Goal: Task Accomplishment & Management: Manage account settings

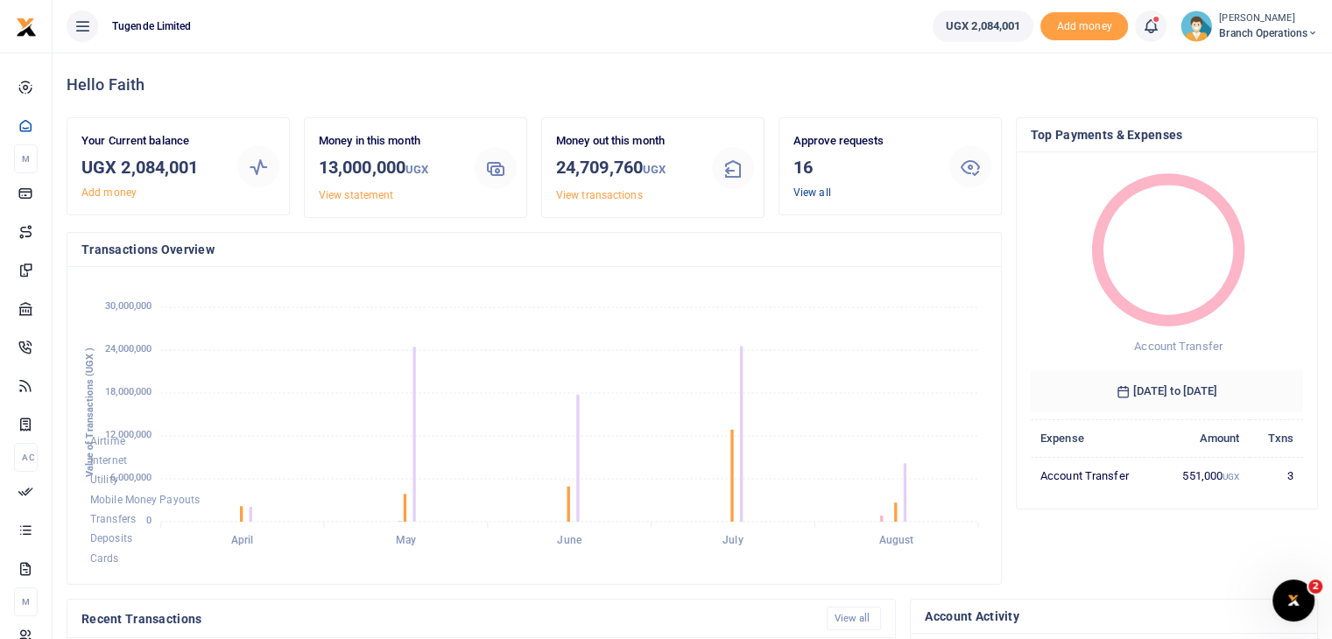
click at [808, 192] on link "View all" at bounding box center [812, 192] width 38 height 12
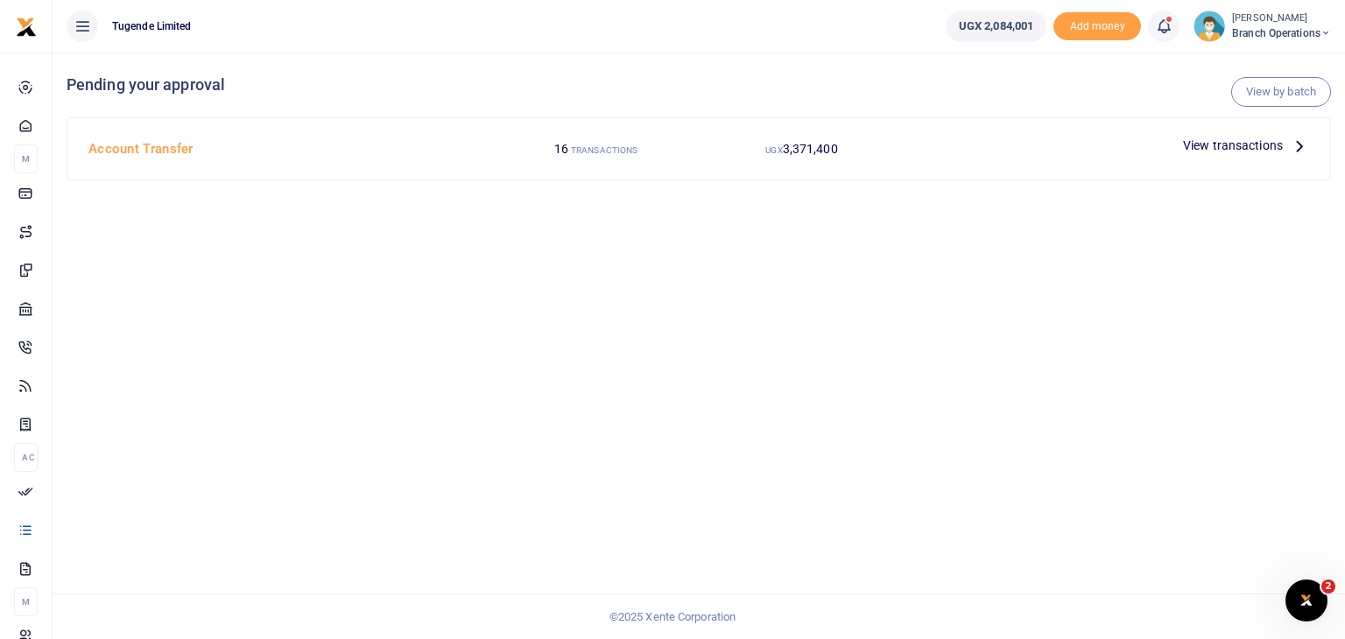
click at [1215, 147] on span "View transactions" at bounding box center [1233, 145] width 100 height 19
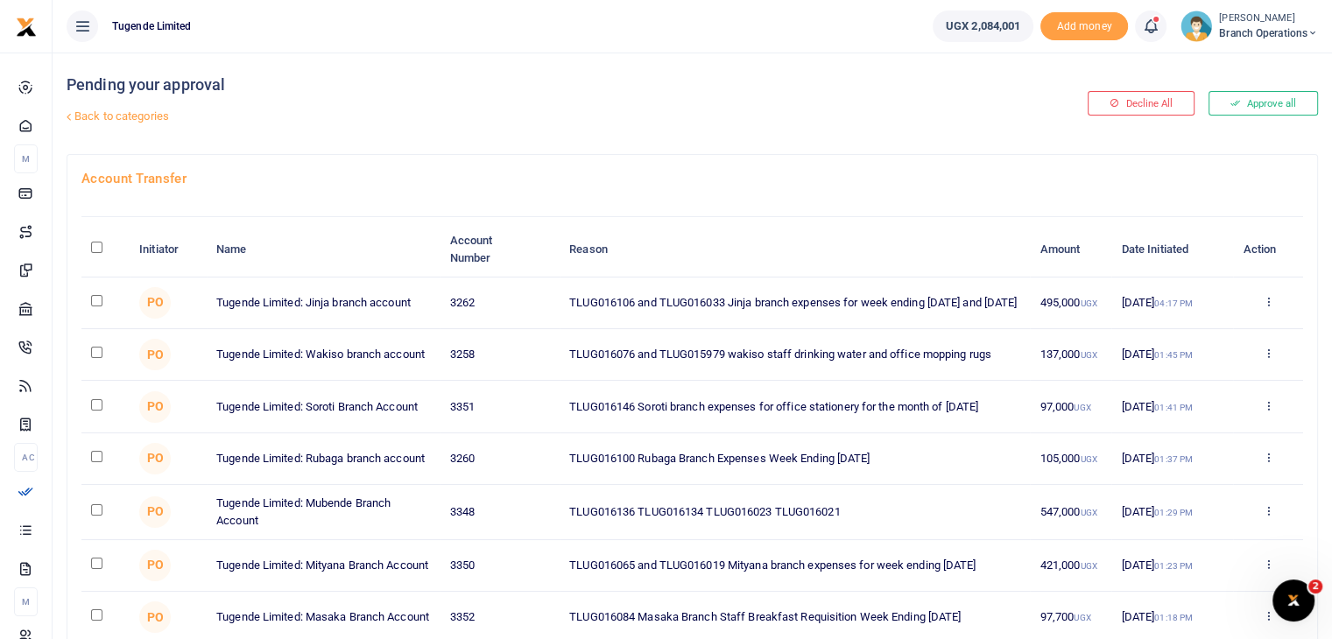
click at [1194, 34] on img at bounding box center [1196, 27] width 32 height 32
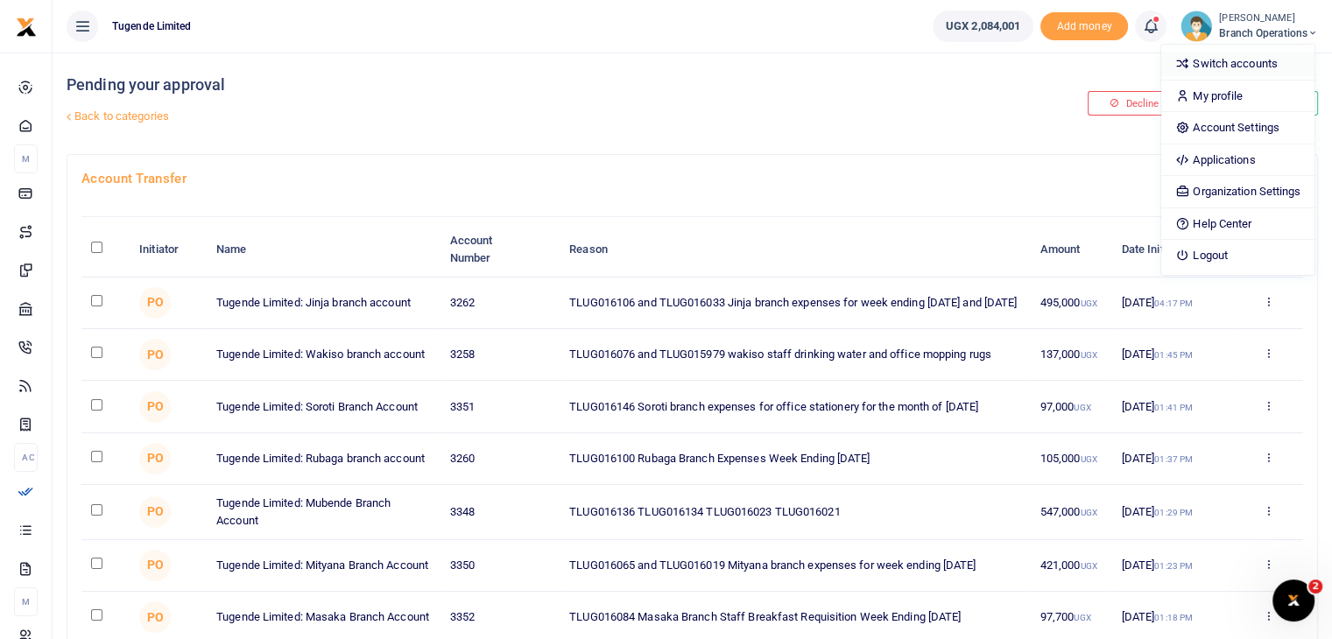
click at [1206, 68] on link "Switch accounts" at bounding box center [1237, 64] width 153 height 25
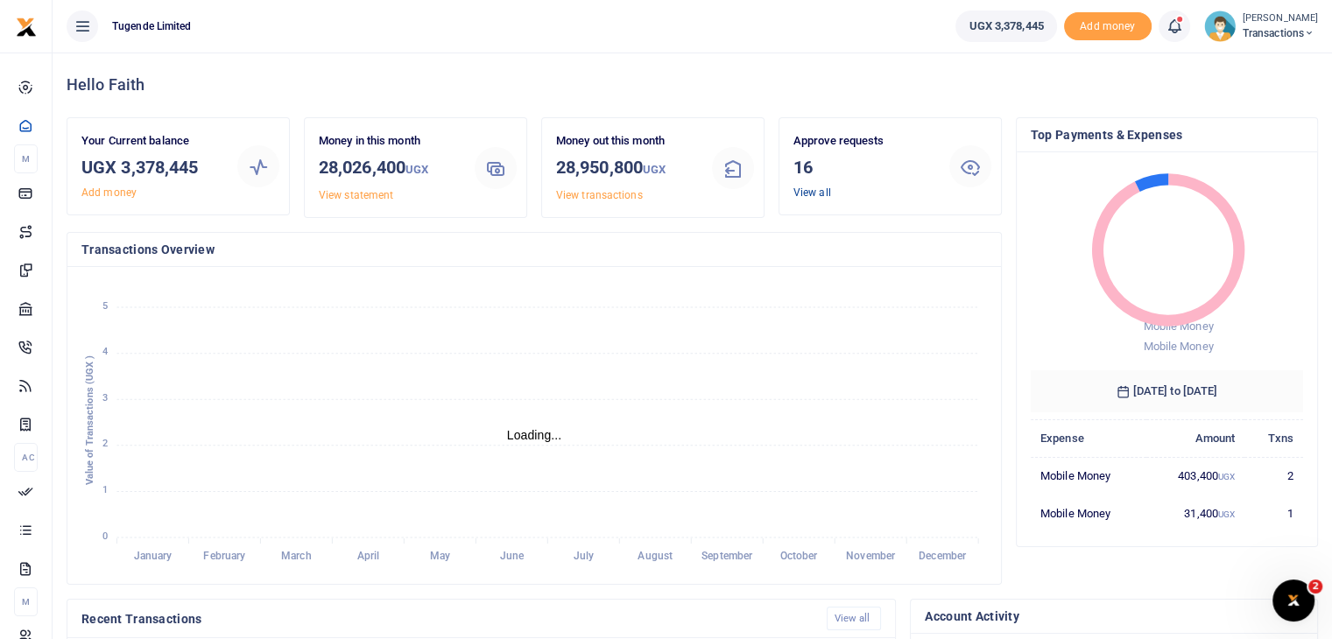
click at [814, 193] on link "View all" at bounding box center [812, 192] width 38 height 12
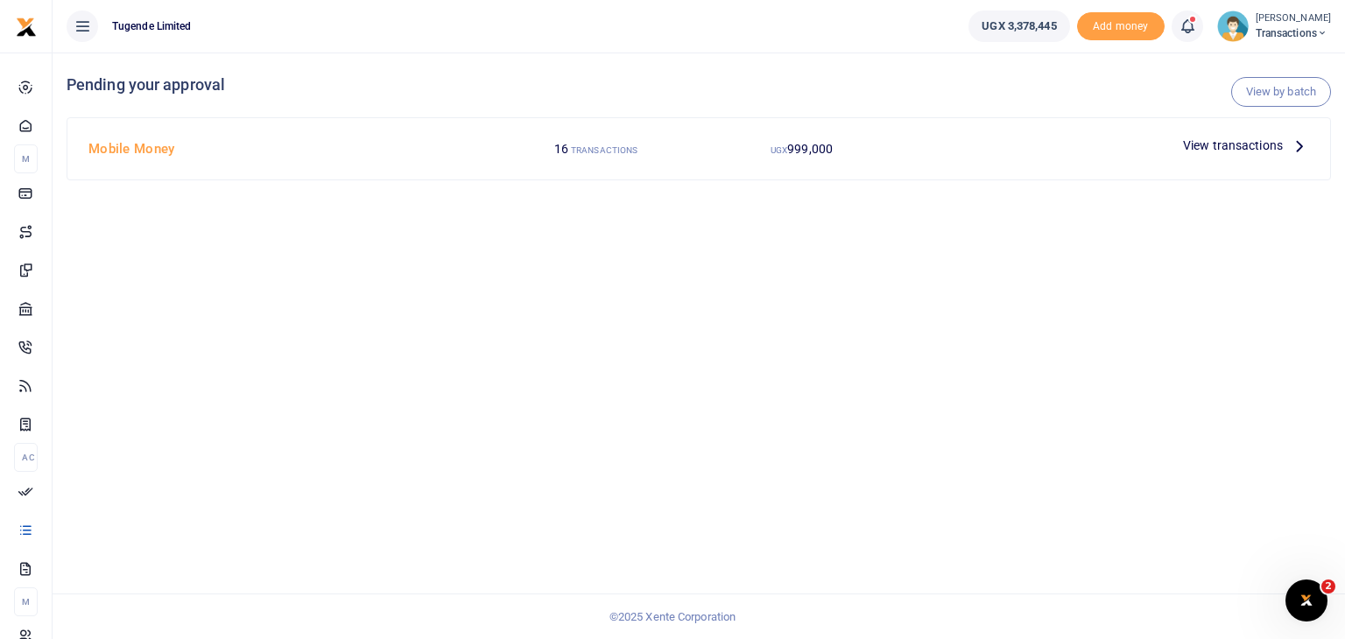
click at [1215, 147] on span "View transactions" at bounding box center [1233, 145] width 100 height 19
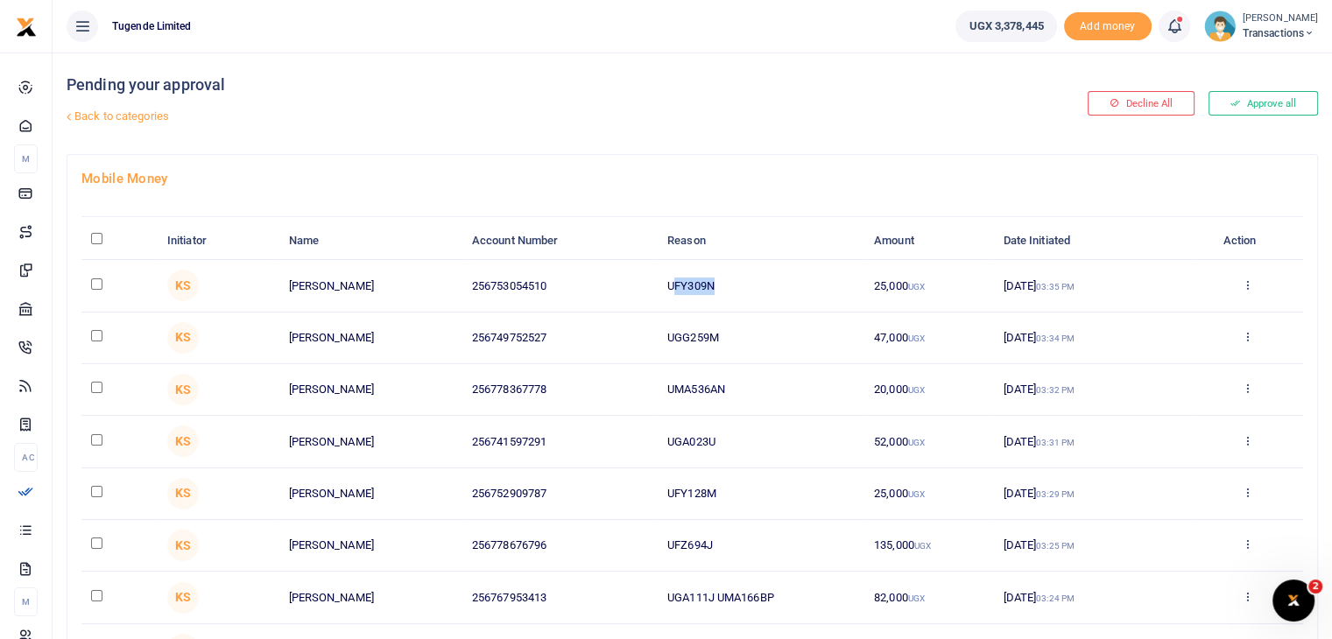
drag, startPoint x: 672, startPoint y: 284, endPoint x: 731, endPoint y: 281, distance: 59.6
click at [731, 281] on td "UFY309N" at bounding box center [760, 286] width 207 height 52
drag, startPoint x: 669, startPoint y: 283, endPoint x: 742, endPoint y: 284, distance: 72.7
click at [742, 284] on td "UFY309N" at bounding box center [760, 286] width 207 height 52
copy td "UFY309N"
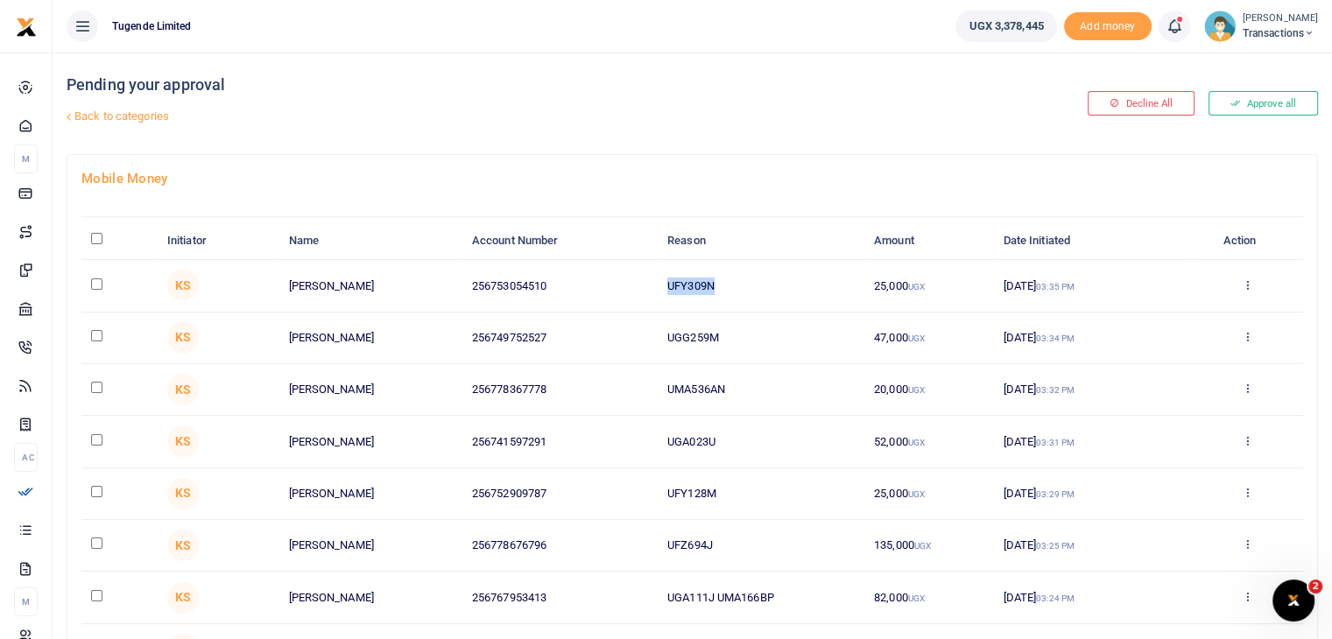
click at [95, 279] on input "checkbox" at bounding box center [96, 283] width 11 height 11
checkbox input "true"
drag, startPoint x: 661, startPoint y: 339, endPoint x: 774, endPoint y: 334, distance: 113.0
click at [774, 334] on td "UGG259M" at bounding box center [760, 339] width 207 height 52
copy td "UGG259M"
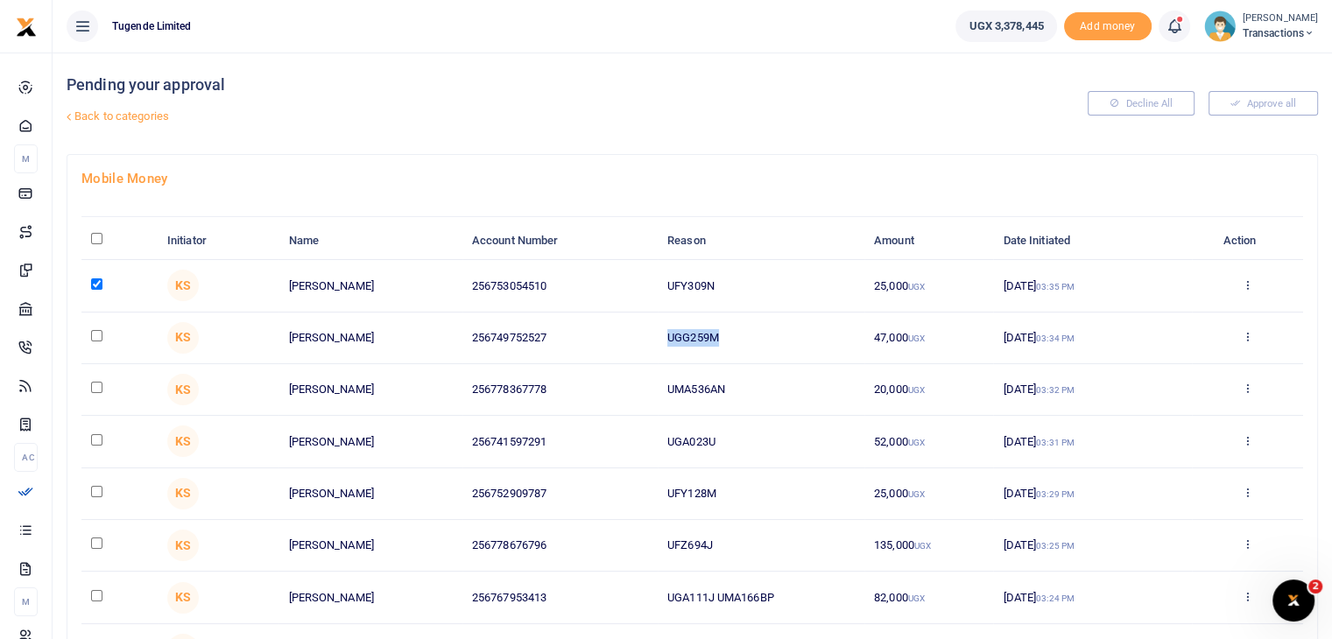
click at [96, 334] on input "checkbox" at bounding box center [96, 335] width 11 height 11
checkbox input "true"
drag, startPoint x: 664, startPoint y: 386, endPoint x: 759, endPoint y: 392, distance: 95.6
click at [759, 392] on td "UMA536AN" at bounding box center [760, 390] width 207 height 52
copy td "UMA536AN"
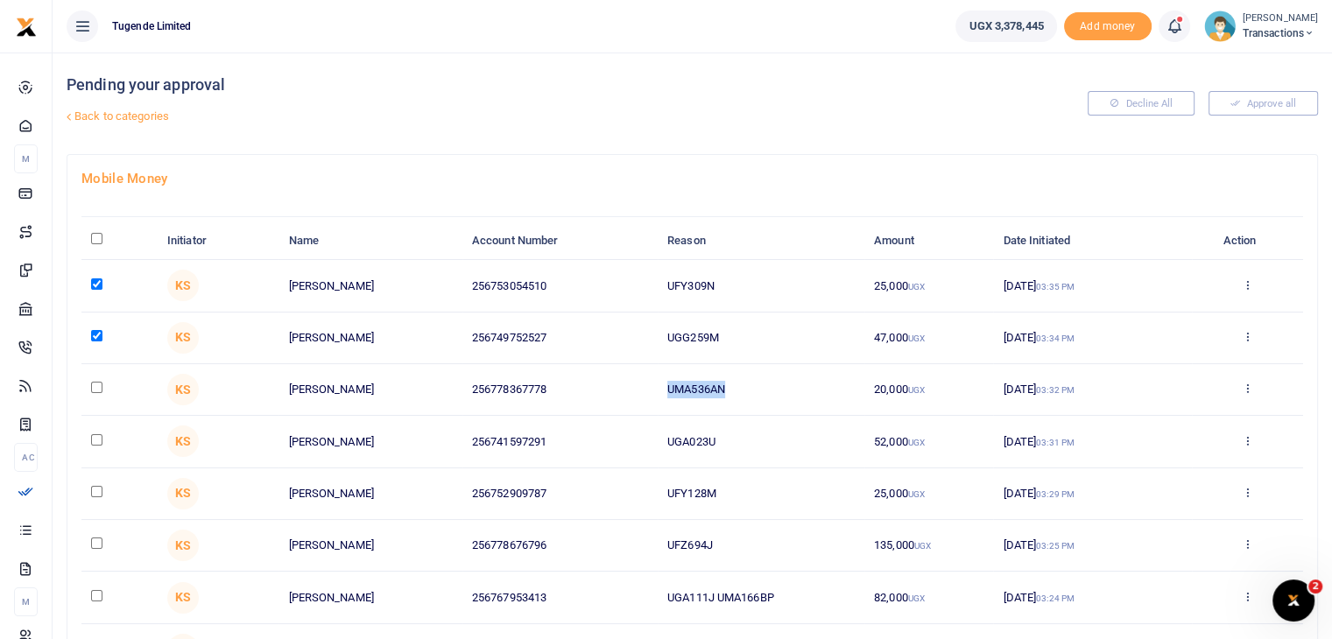
click at [97, 386] on input "checkbox" at bounding box center [96, 387] width 11 height 11
checkbox input "true"
drag, startPoint x: 669, startPoint y: 440, endPoint x: 746, endPoint y: 438, distance: 77.1
click at [746, 438] on td "UGA023U" at bounding box center [760, 442] width 207 height 52
copy td "UGA023U"
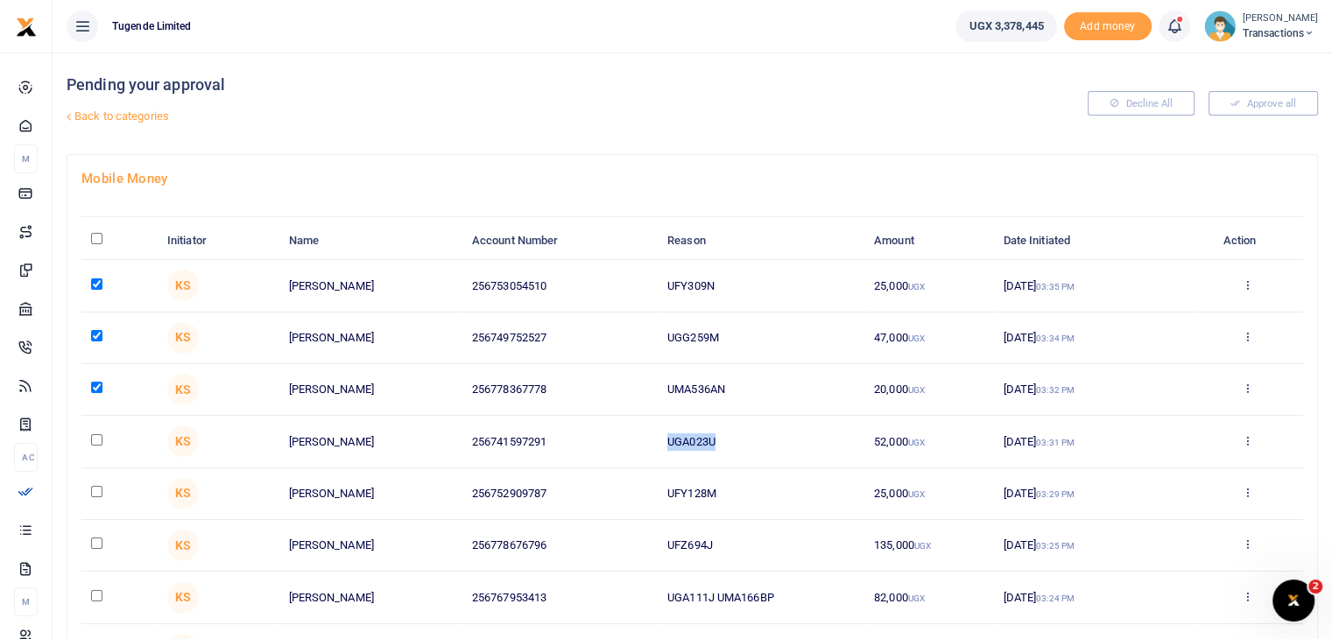
click at [91, 435] on input "checkbox" at bounding box center [96, 439] width 11 height 11
checkbox input "true"
drag, startPoint x: 665, startPoint y: 492, endPoint x: 794, endPoint y: 490, distance: 128.7
click at [794, 490] on td "UFY128M" at bounding box center [760, 494] width 207 height 52
copy td "UFY128M"
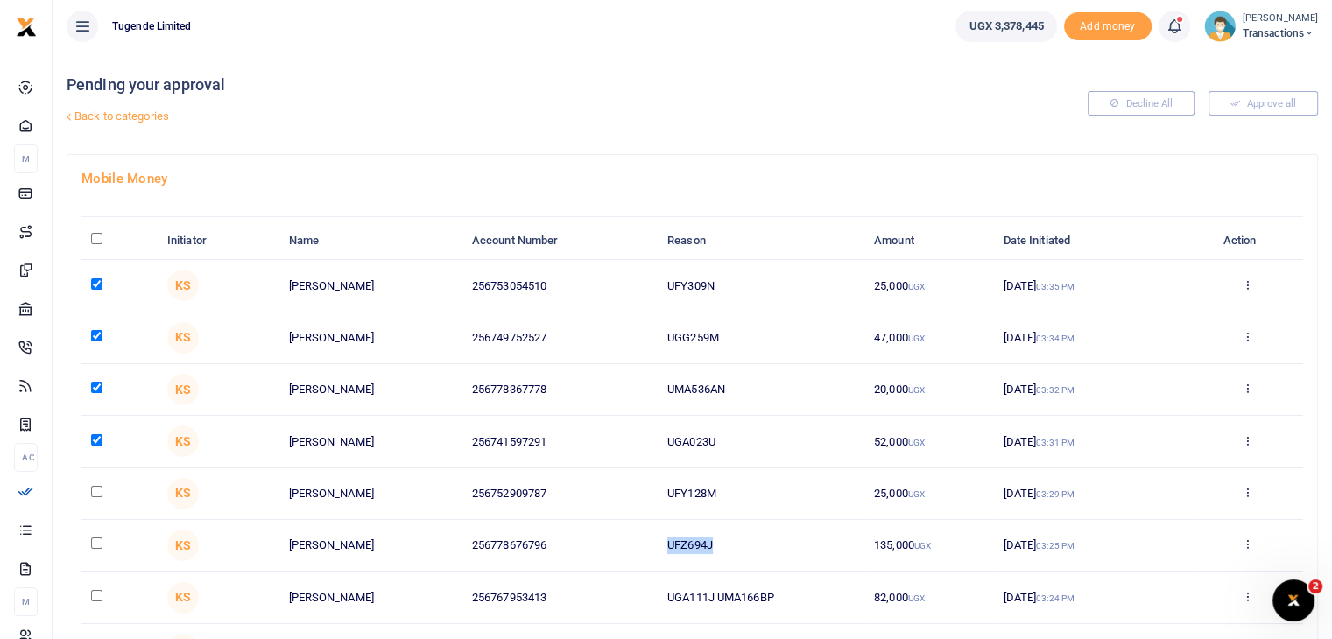
drag, startPoint x: 667, startPoint y: 545, endPoint x: 753, endPoint y: 540, distance: 85.9
click at [753, 540] on td "UFZ694J" at bounding box center [760, 546] width 207 height 52
copy td "UFZ694J"
click at [97, 544] on input "checkbox" at bounding box center [96, 543] width 11 height 11
checkbox input "true"
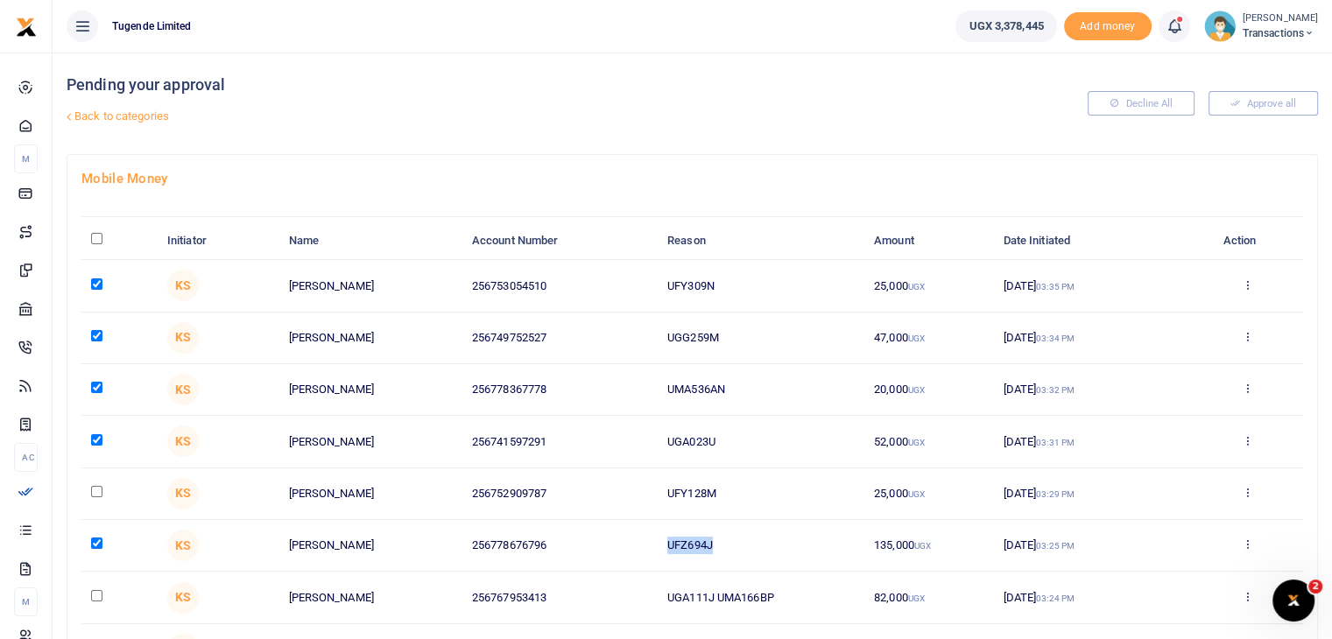
click at [95, 489] on input "checkbox" at bounding box center [96, 491] width 11 height 11
checkbox input "true"
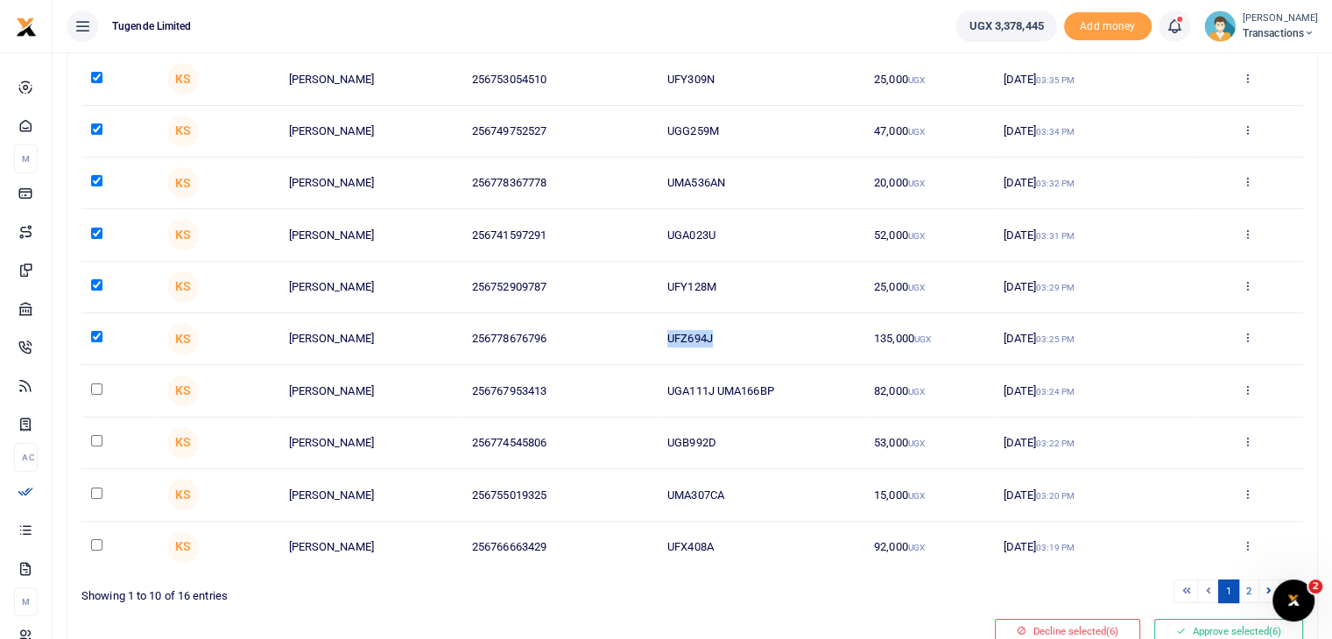
scroll to position [282, 0]
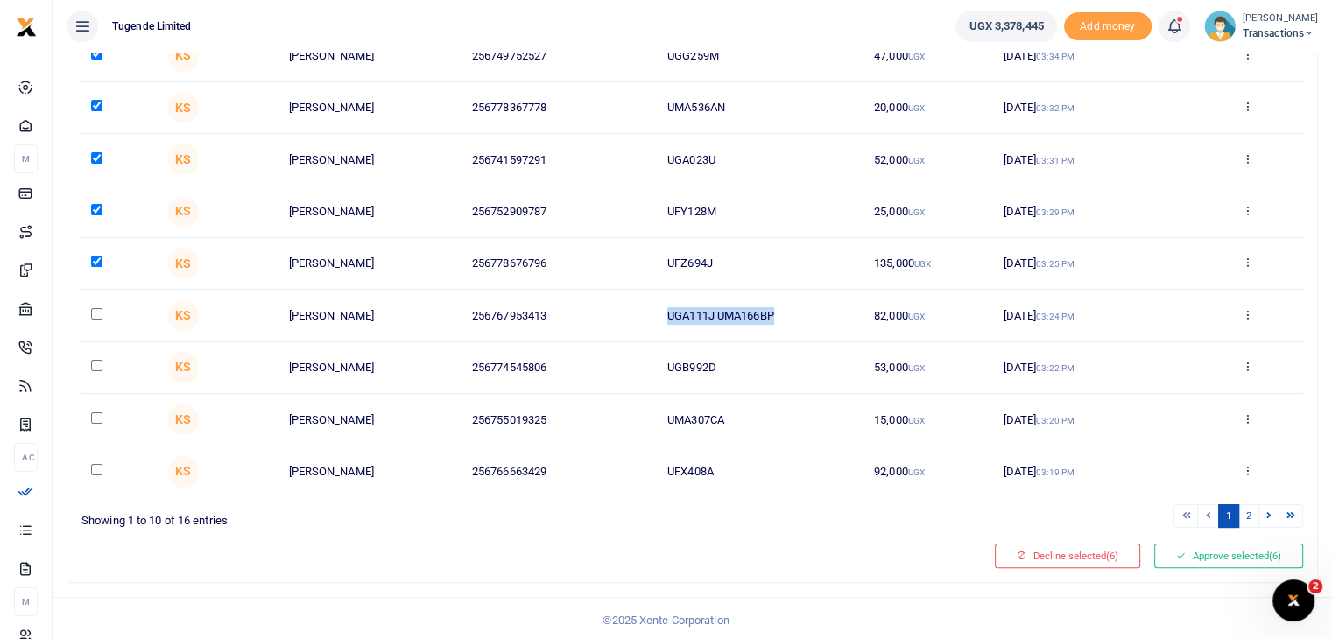
drag, startPoint x: 666, startPoint y: 313, endPoint x: 802, endPoint y: 309, distance: 135.7
click at [802, 309] on td "UGA111J UMA166BP" at bounding box center [760, 316] width 207 height 52
copy td "UGA111J UMA166BP"
click at [95, 311] on input "checkbox" at bounding box center [96, 313] width 11 height 11
checkbox input "true"
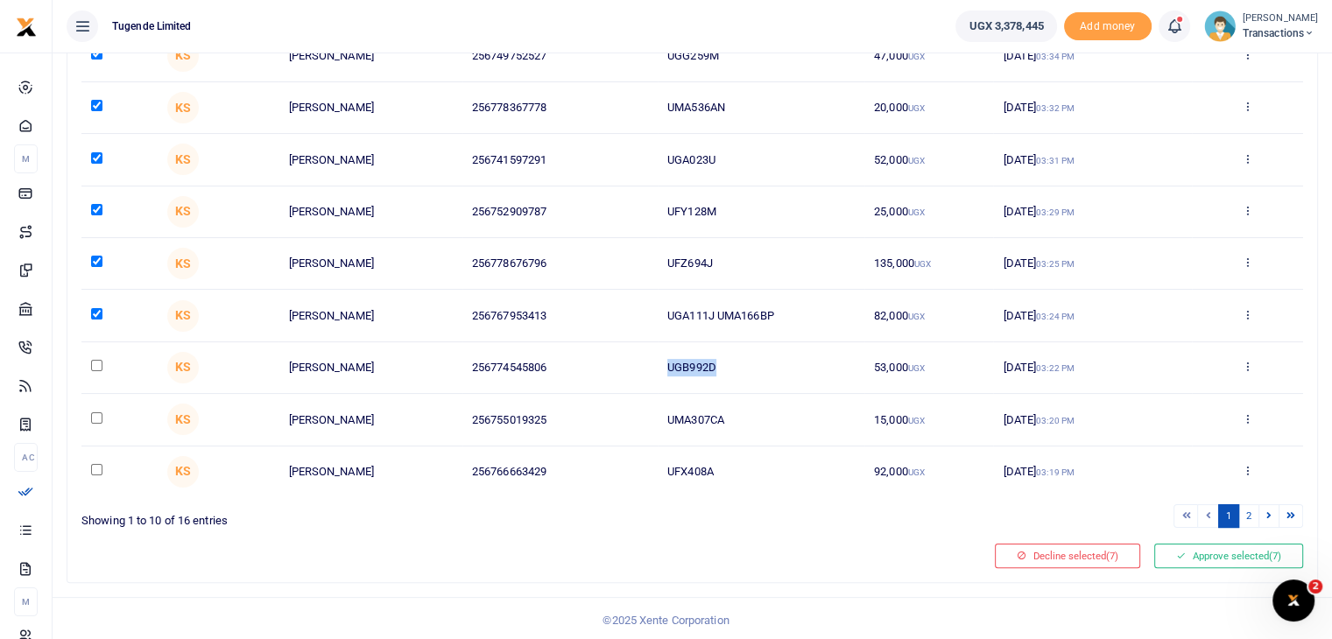
drag, startPoint x: 664, startPoint y: 368, endPoint x: 774, endPoint y: 368, distance: 109.4
click at [774, 368] on td "UGB992D" at bounding box center [760, 368] width 207 height 52
copy td "UGB992D"
click at [95, 363] on input "checkbox" at bounding box center [96, 365] width 11 height 11
checkbox input "true"
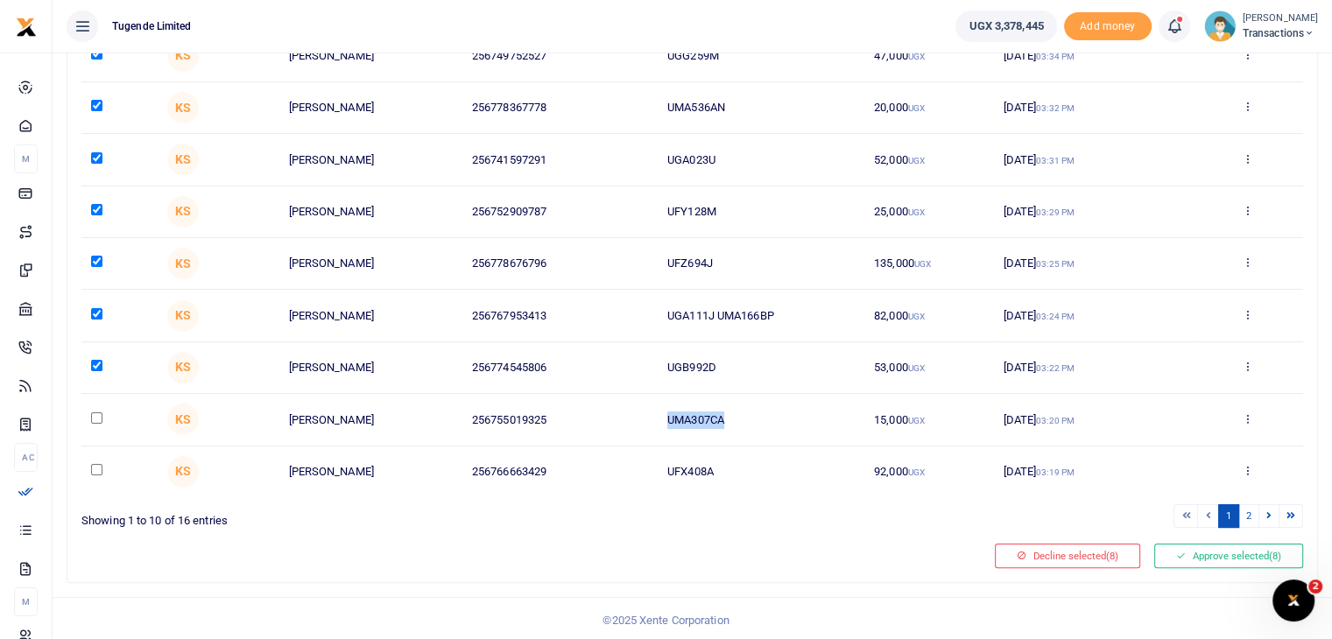
drag, startPoint x: 665, startPoint y: 425, endPoint x: 808, endPoint y: 423, distance: 142.7
click at [808, 423] on td "UMA307CA" at bounding box center [760, 420] width 207 height 52
copy td "UMA307CA"
click at [92, 415] on input "checkbox" at bounding box center [96, 417] width 11 height 11
checkbox input "true"
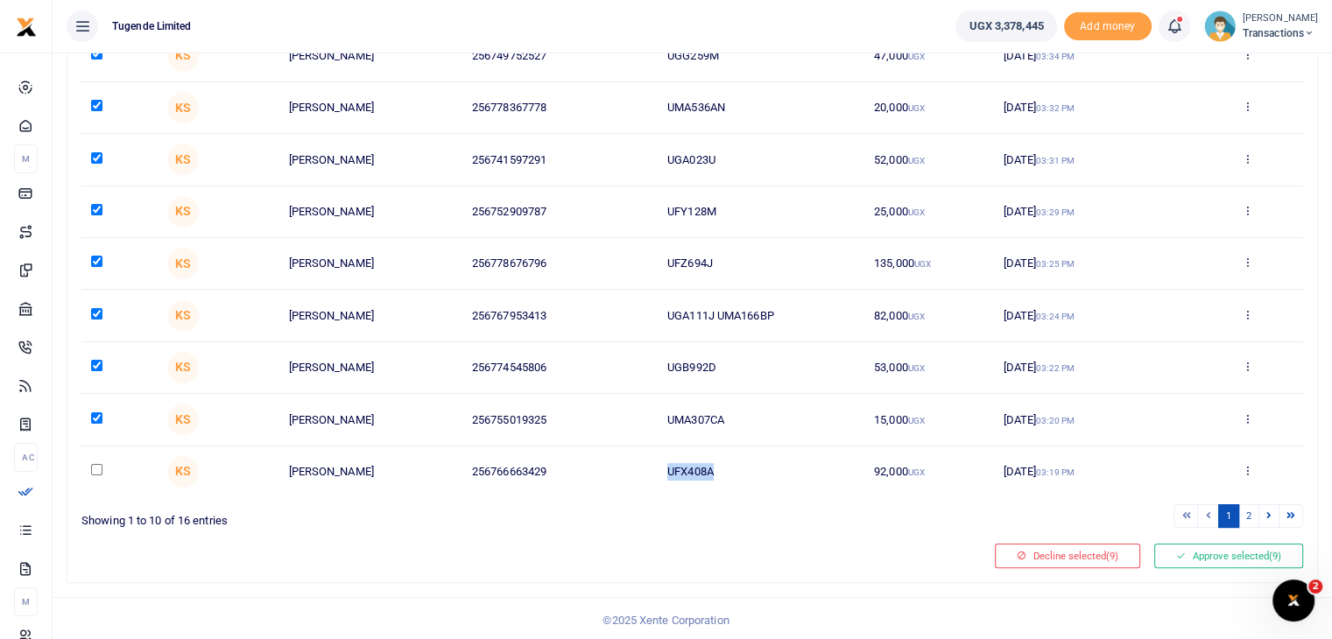
drag, startPoint x: 667, startPoint y: 473, endPoint x: 750, endPoint y: 463, distance: 83.7
click at [750, 463] on td "UFX408A" at bounding box center [760, 472] width 207 height 51
copy td "UFX408A"
click at [93, 468] on input "checkbox" at bounding box center [96, 469] width 11 height 11
checkbox input "true"
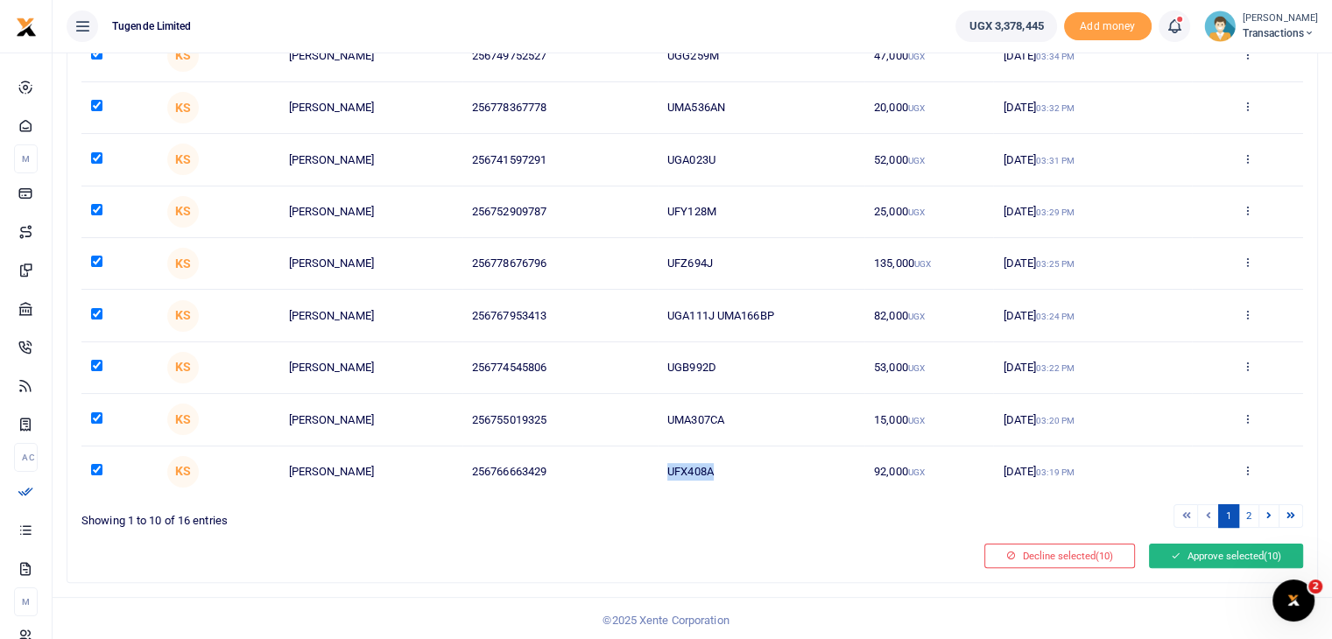
click at [1193, 560] on button "Approve selected (10)" at bounding box center [1226, 556] width 154 height 25
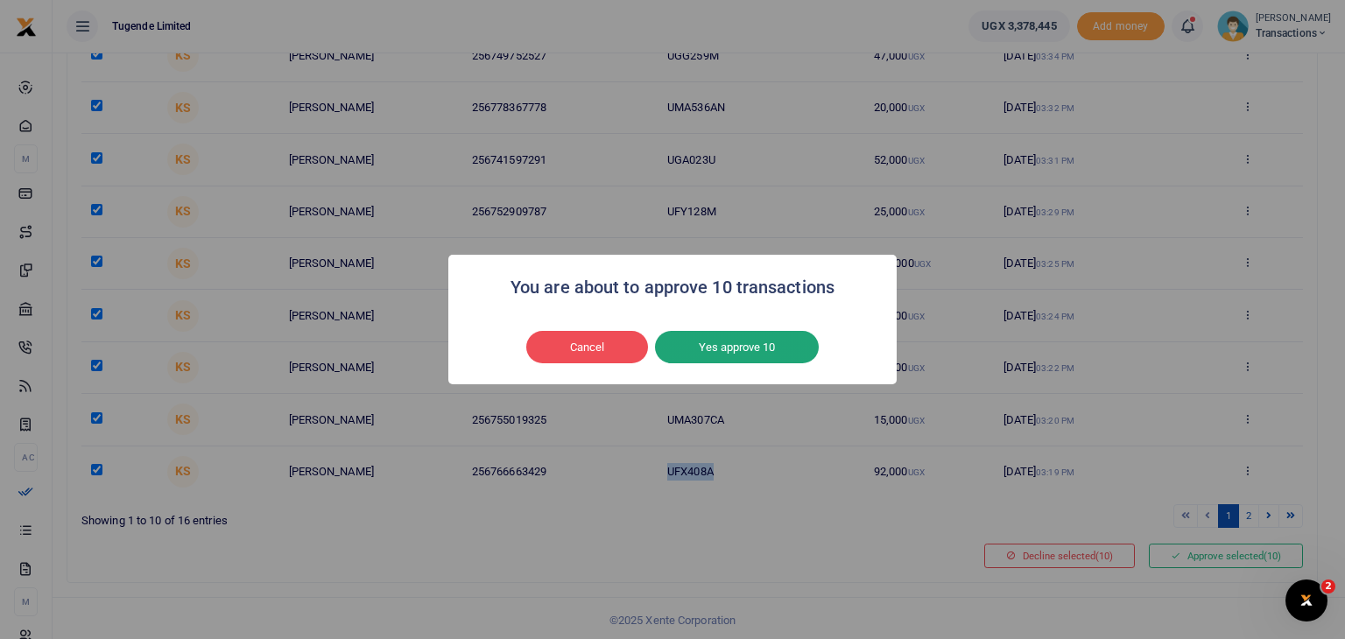
click at [769, 349] on button "Yes approve 10" at bounding box center [737, 347] width 164 height 33
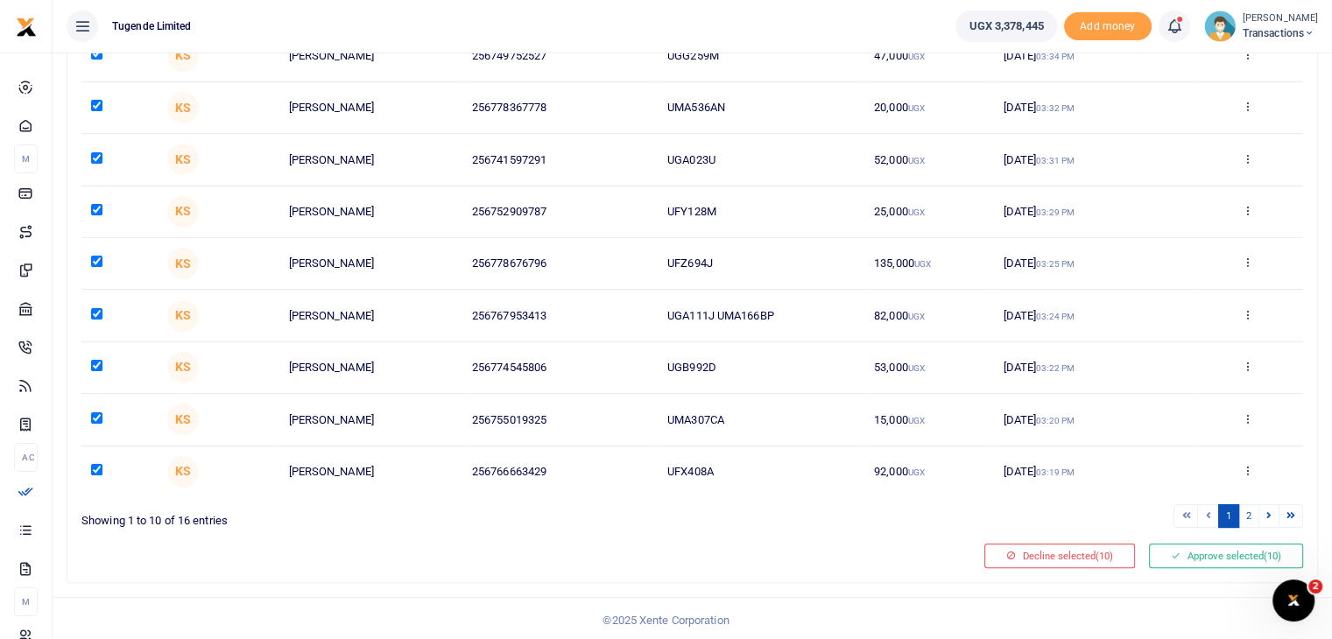
click at [879, 565] on div "Mobile Money Initiator Name Account Number Reason Amount Date Initiated Action …" at bounding box center [691, 227] width 1249 height 709
click at [1211, 559] on button "Approve selected (10)" at bounding box center [1226, 556] width 154 height 25
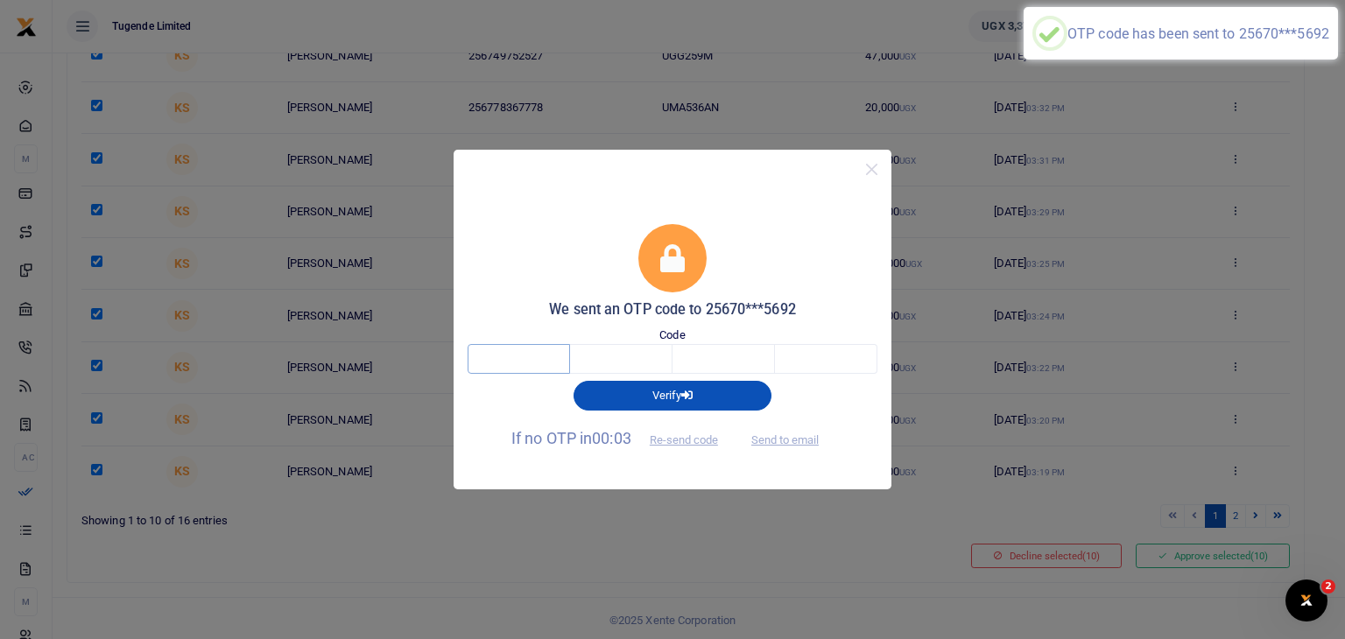
click at [520, 357] on input "text" at bounding box center [519, 359] width 102 height 30
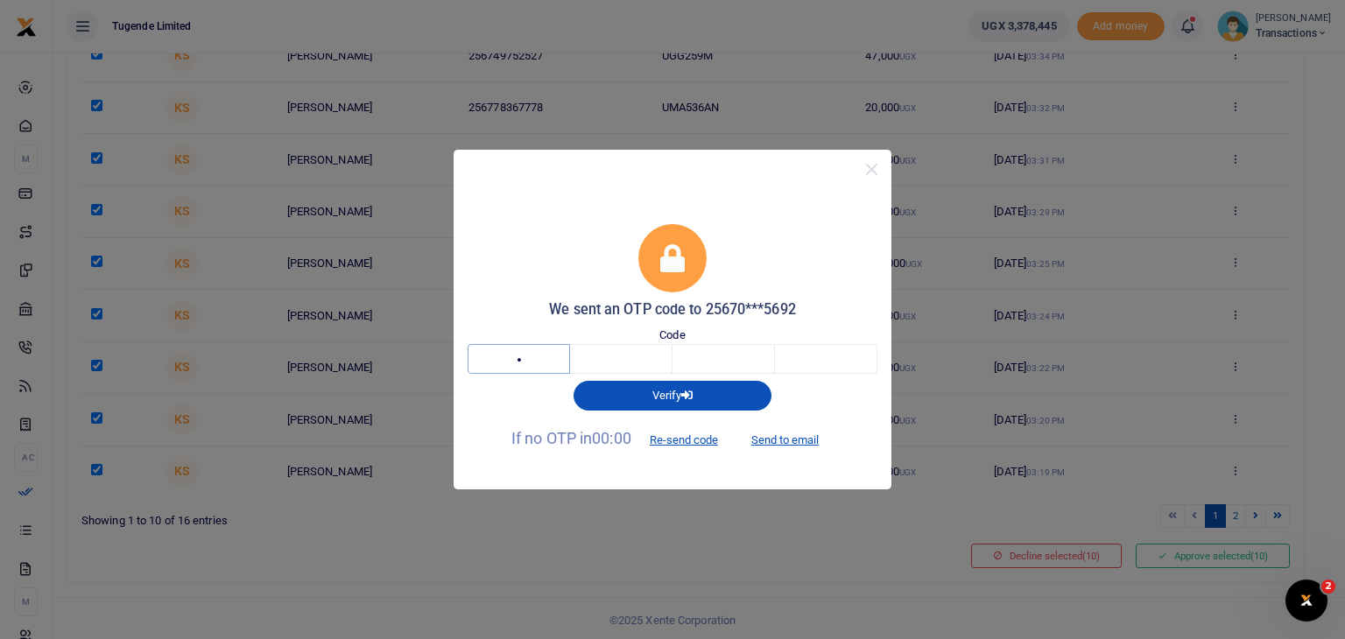
type input "4"
type input "7"
type input "1"
type input "2"
